Goal: Information Seeking & Learning: Learn about a topic

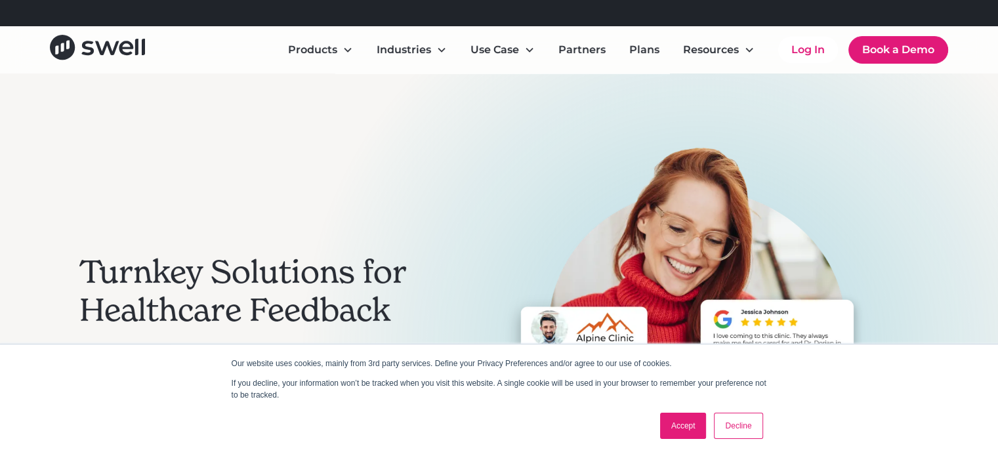
click at [683, 419] on link "Accept" at bounding box center [683, 426] width 47 height 26
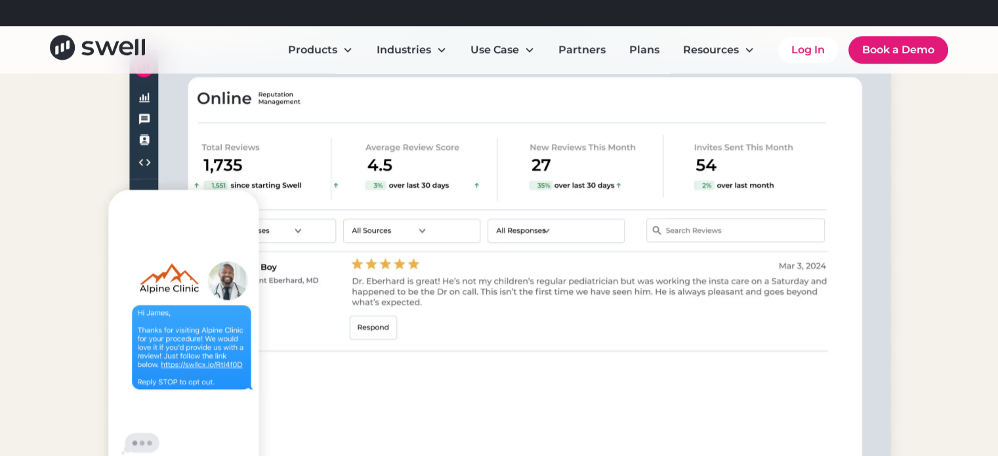
scroll to position [1129, 0]
click at [70, 249] on div "Products Improve The Whole Practice Experience Go from setup to results faster …" at bounding box center [499, 44] width 866 height 1093
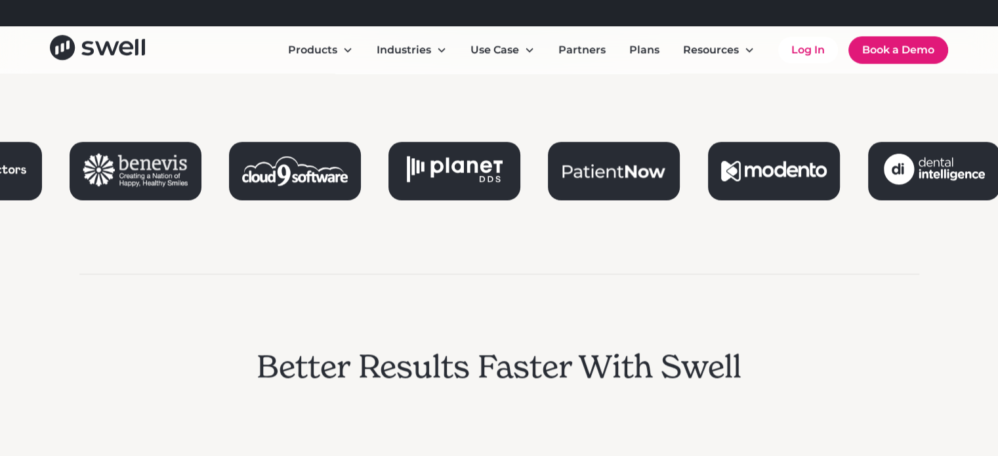
scroll to position [1653, 0]
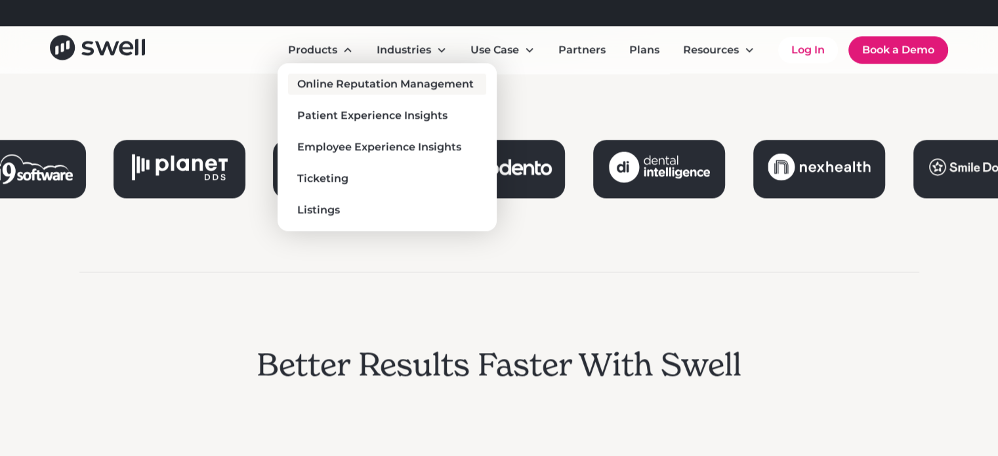
click at [330, 81] on div "Online Reputation Management" at bounding box center [385, 84] width 176 height 16
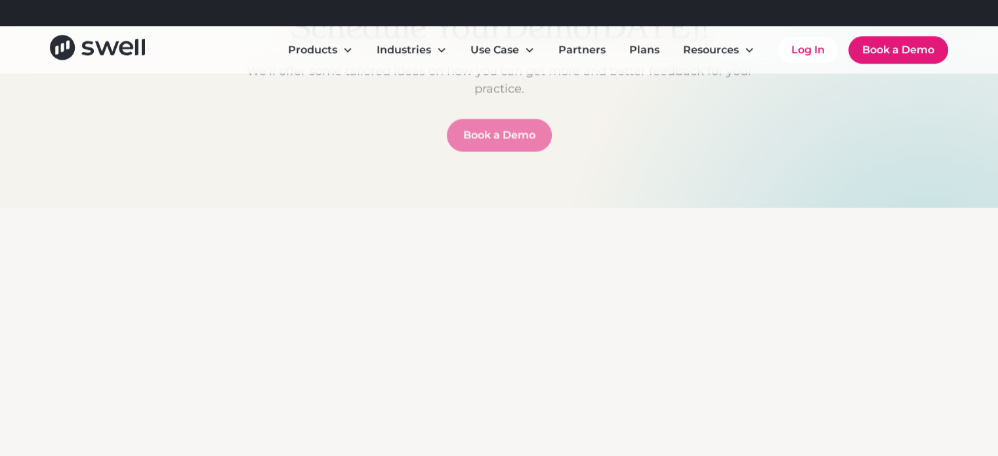
scroll to position [6325, 0]
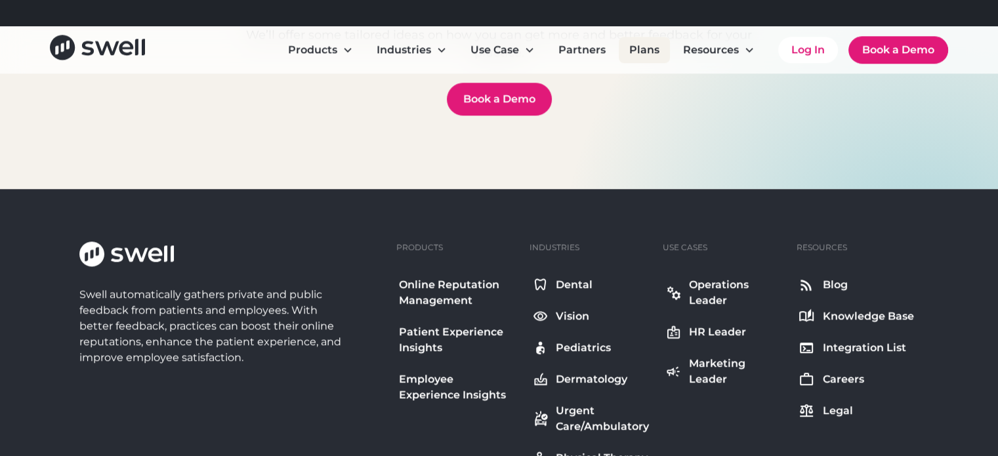
click at [645, 52] on link "Plans" at bounding box center [644, 50] width 51 height 26
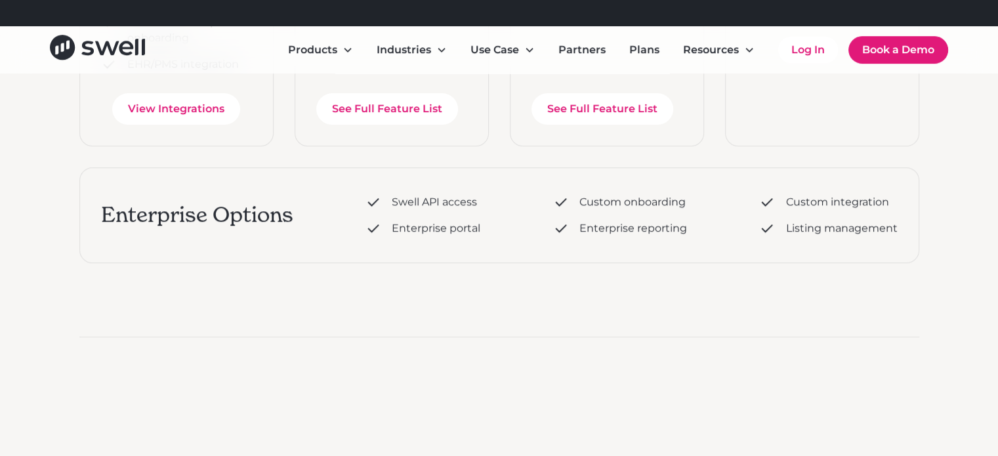
scroll to position [840, 0]
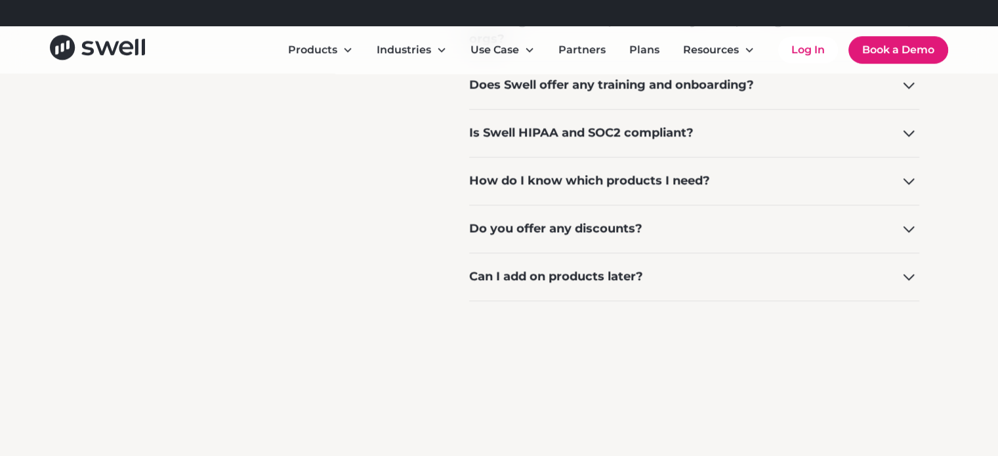
scroll to position [1181, 0]
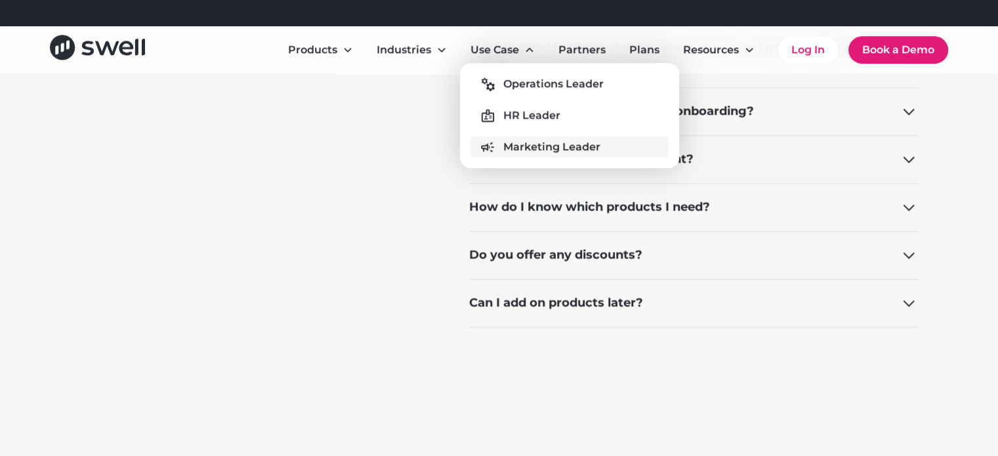
click at [520, 146] on div "Marketing Leader" at bounding box center [551, 147] width 97 height 16
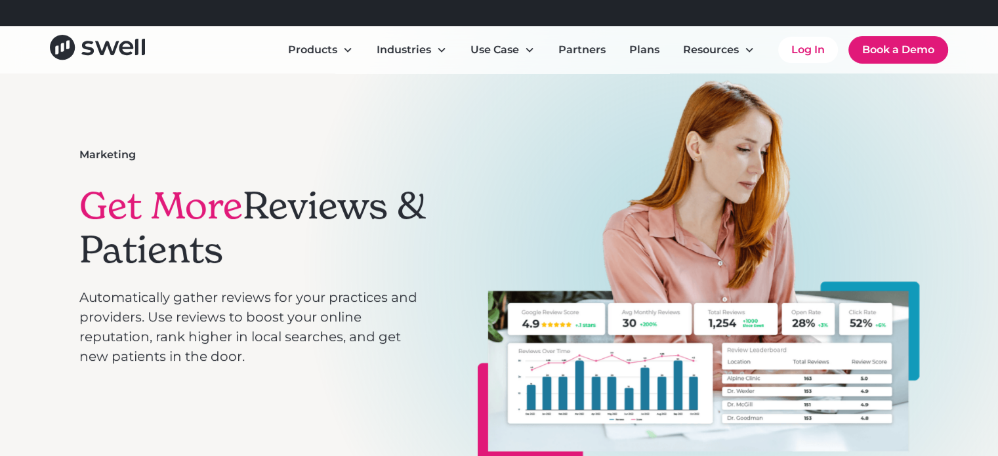
scroll to position [105, 0]
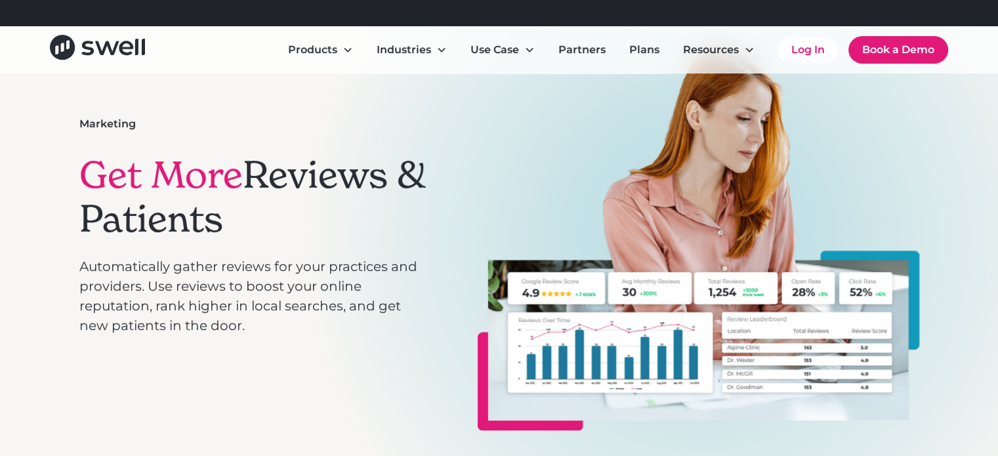
click at [50, 176] on div "Marketing Get More Reviews & Patients Automatically gather reviews for your pra…" at bounding box center [499, 236] width 998 height 535
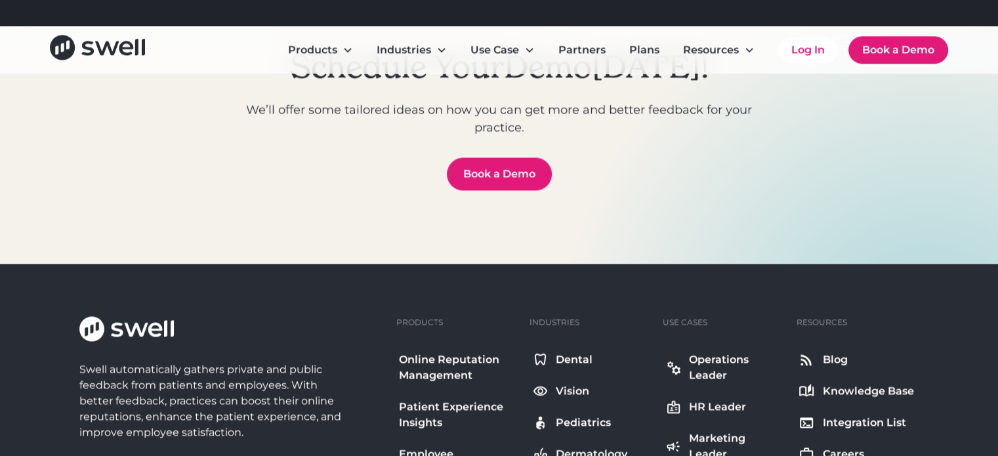
scroll to position [6692, 0]
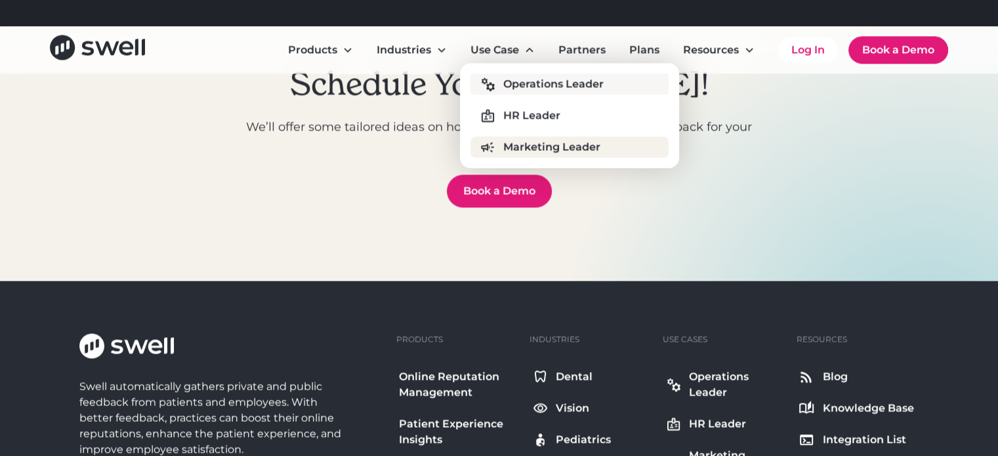
click at [507, 83] on div "Operations Leader" at bounding box center [553, 84] width 100 height 16
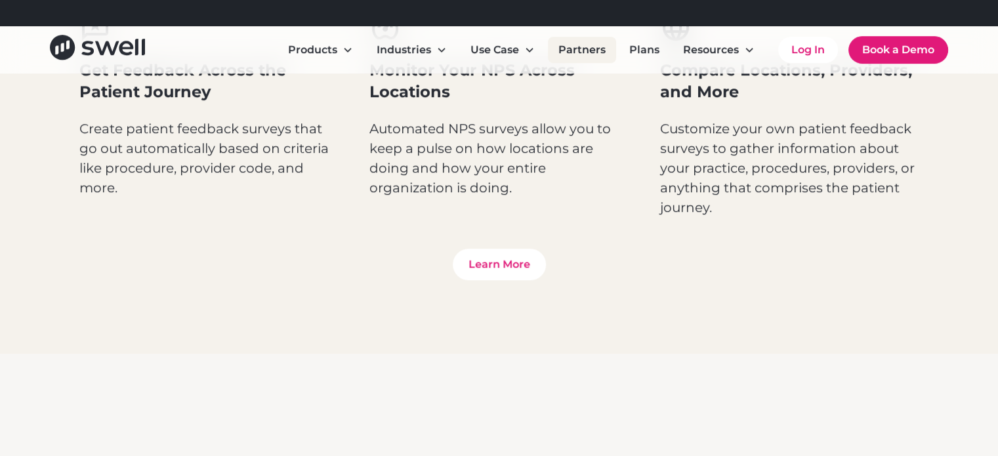
scroll to position [787, 0]
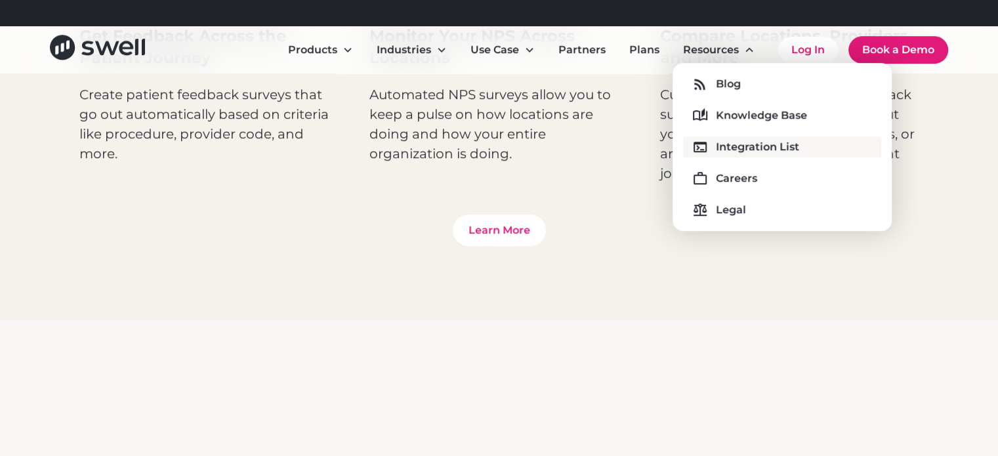
click at [734, 143] on div "Integration List" at bounding box center [757, 147] width 83 height 16
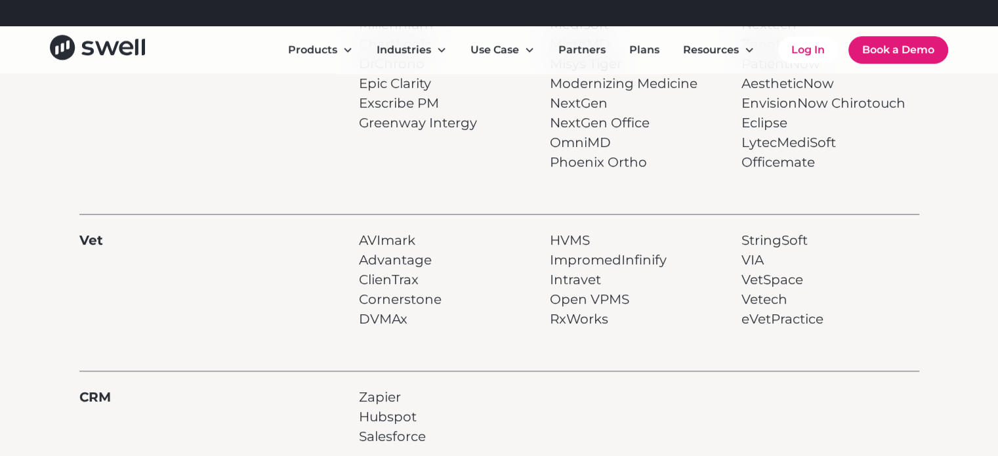
scroll to position [997, 0]
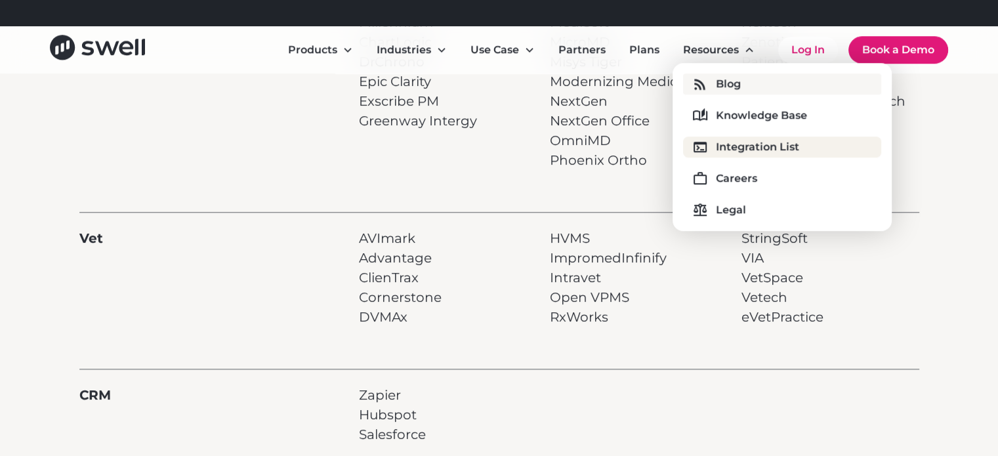
click at [734, 86] on div "Blog" at bounding box center [728, 84] width 25 height 16
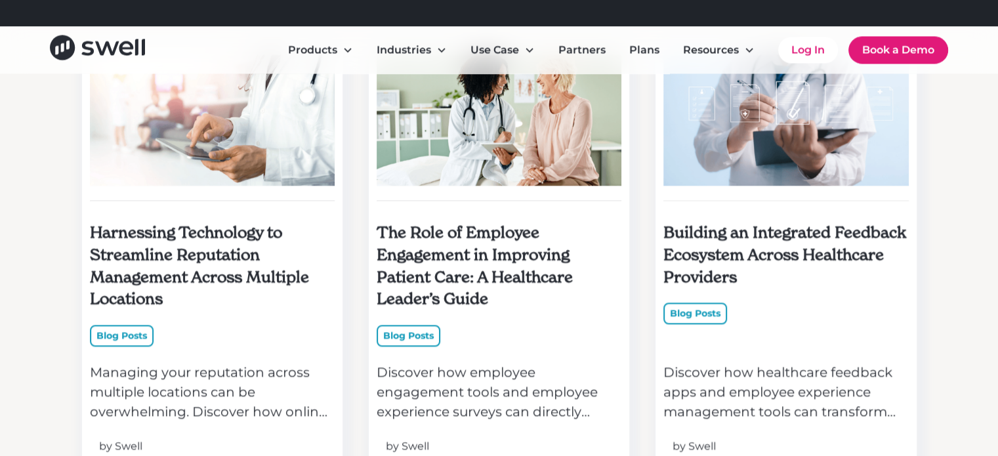
scroll to position [2073, 0]
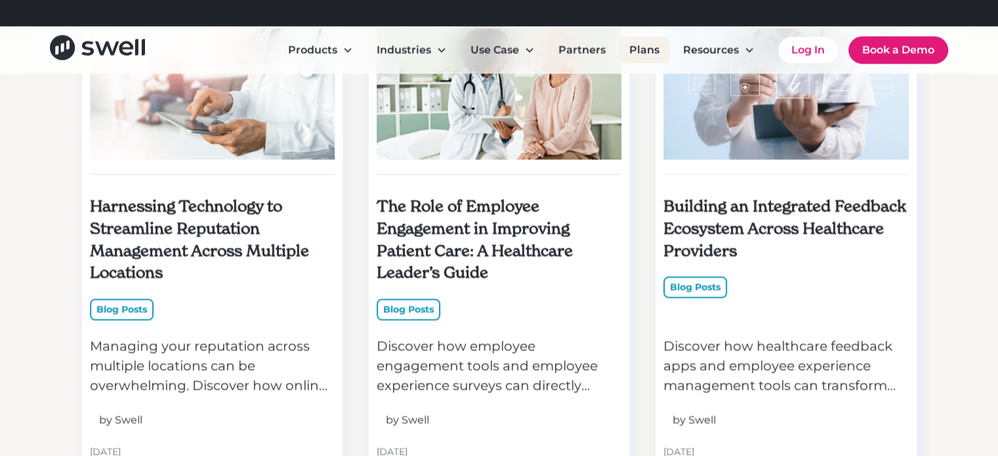
click at [635, 49] on link "Plans" at bounding box center [644, 50] width 51 height 26
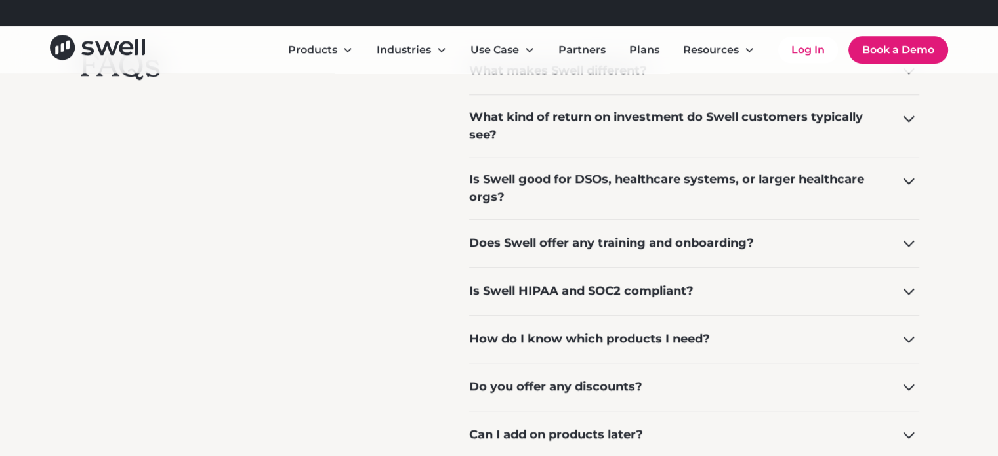
scroll to position [1155, 0]
